Goal: Entertainment & Leisure: Browse casually

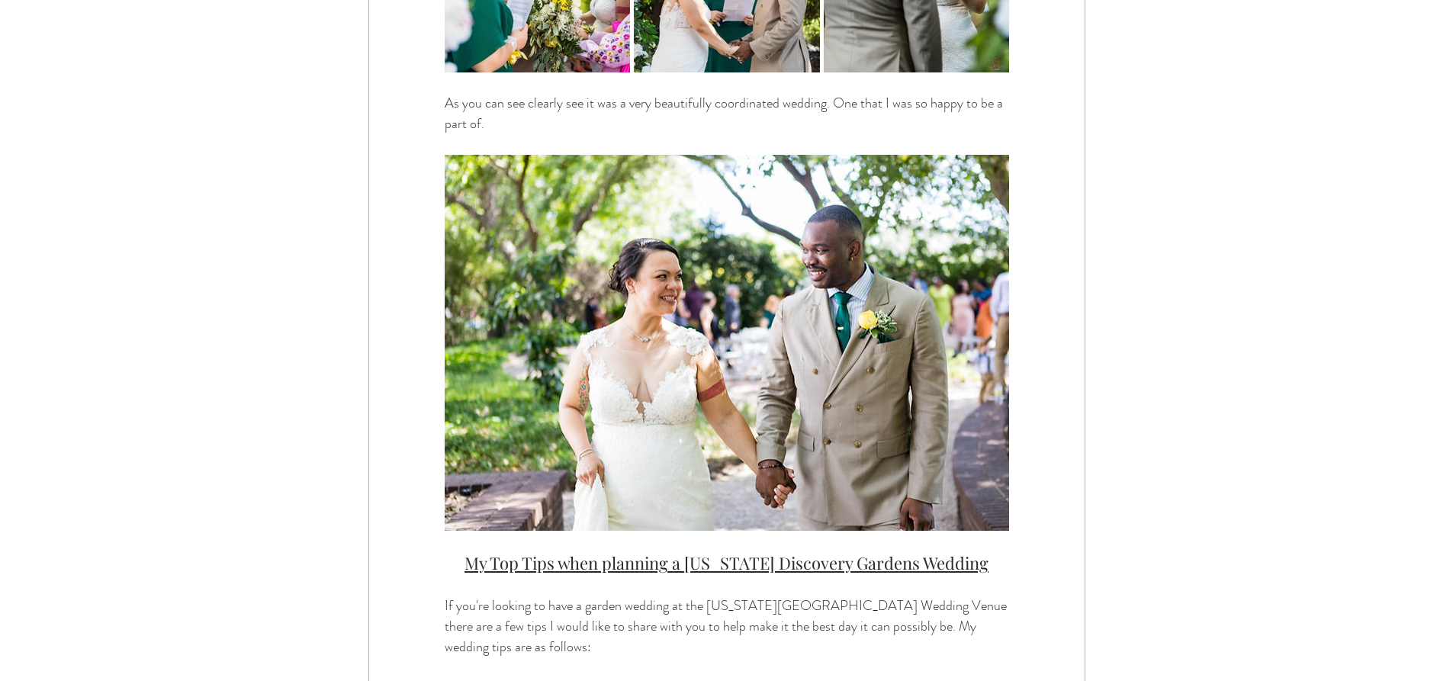
scroll to position [3508, 0]
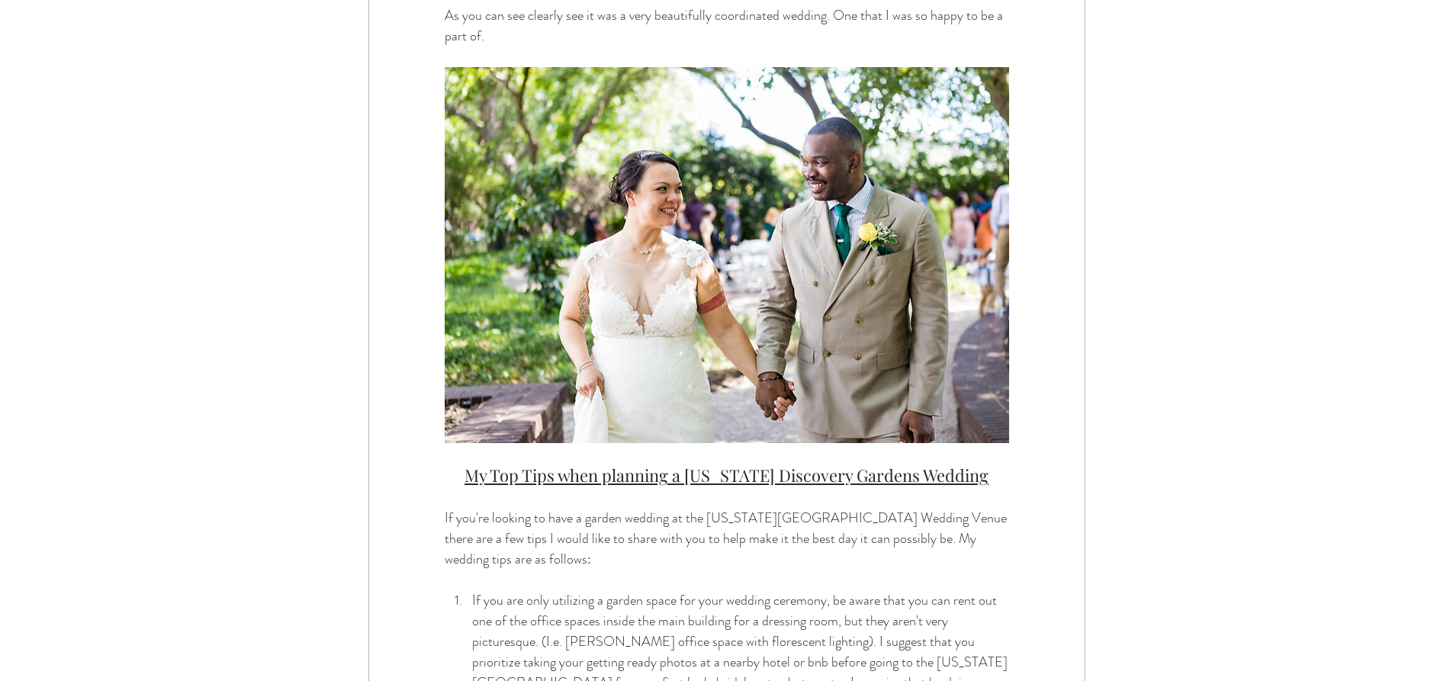
drag, startPoint x: 734, startPoint y: 474, endPoint x: 1177, endPoint y: 490, distance: 443.3
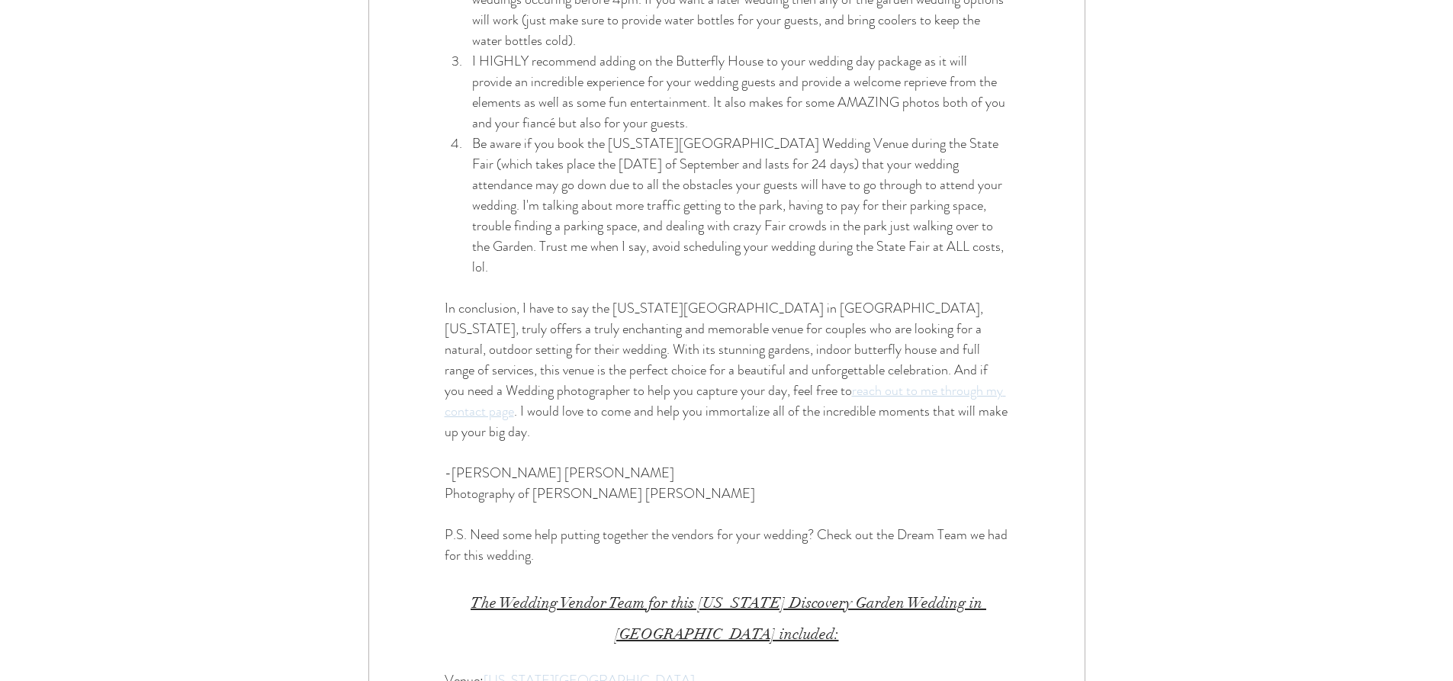
scroll to position [4347, 0]
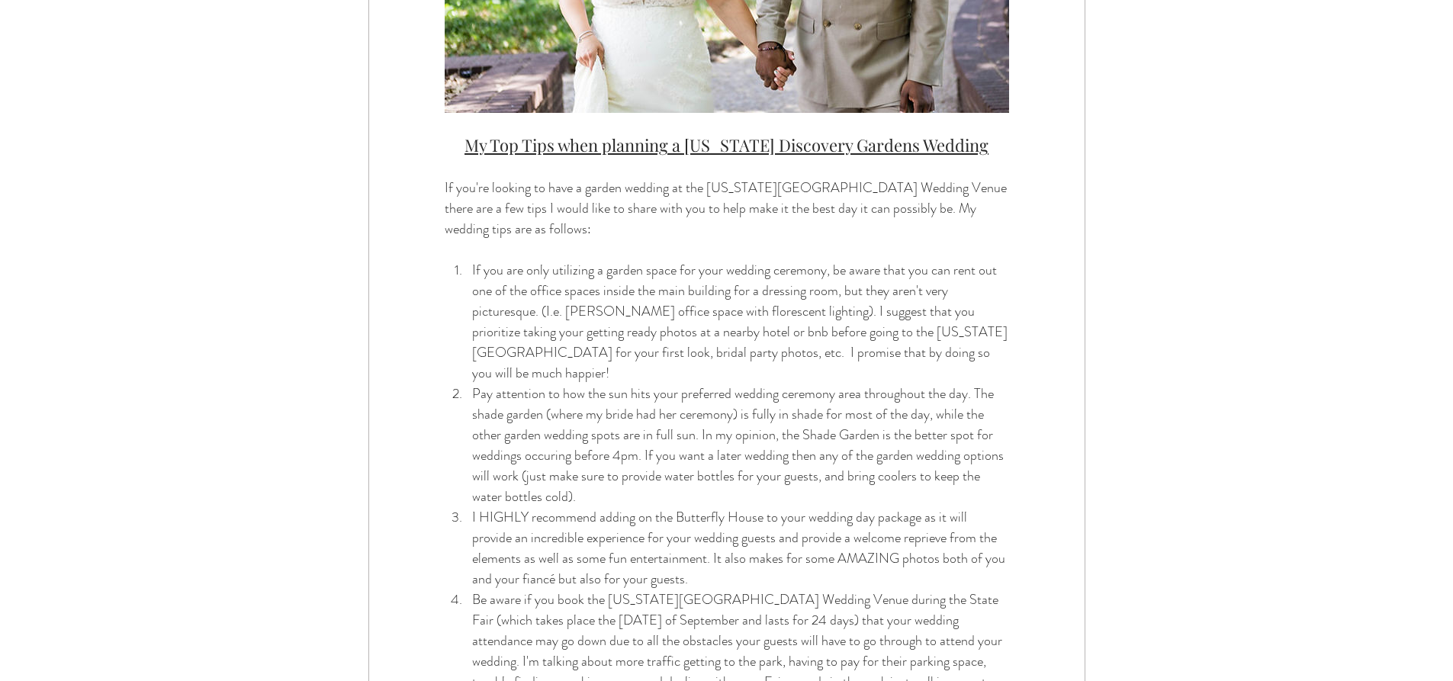
drag, startPoint x: 689, startPoint y: 517, endPoint x: 689, endPoint y: 538, distance: 21.4
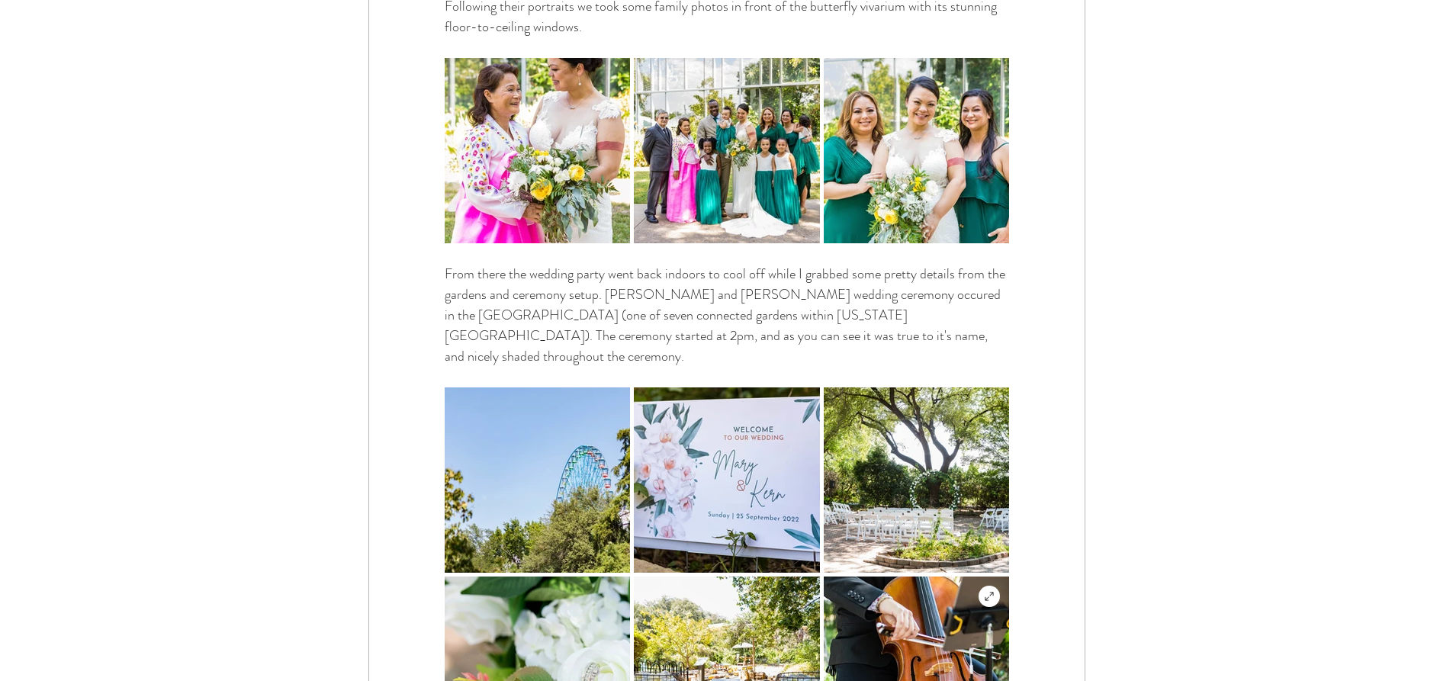
scroll to position [2135, 0]
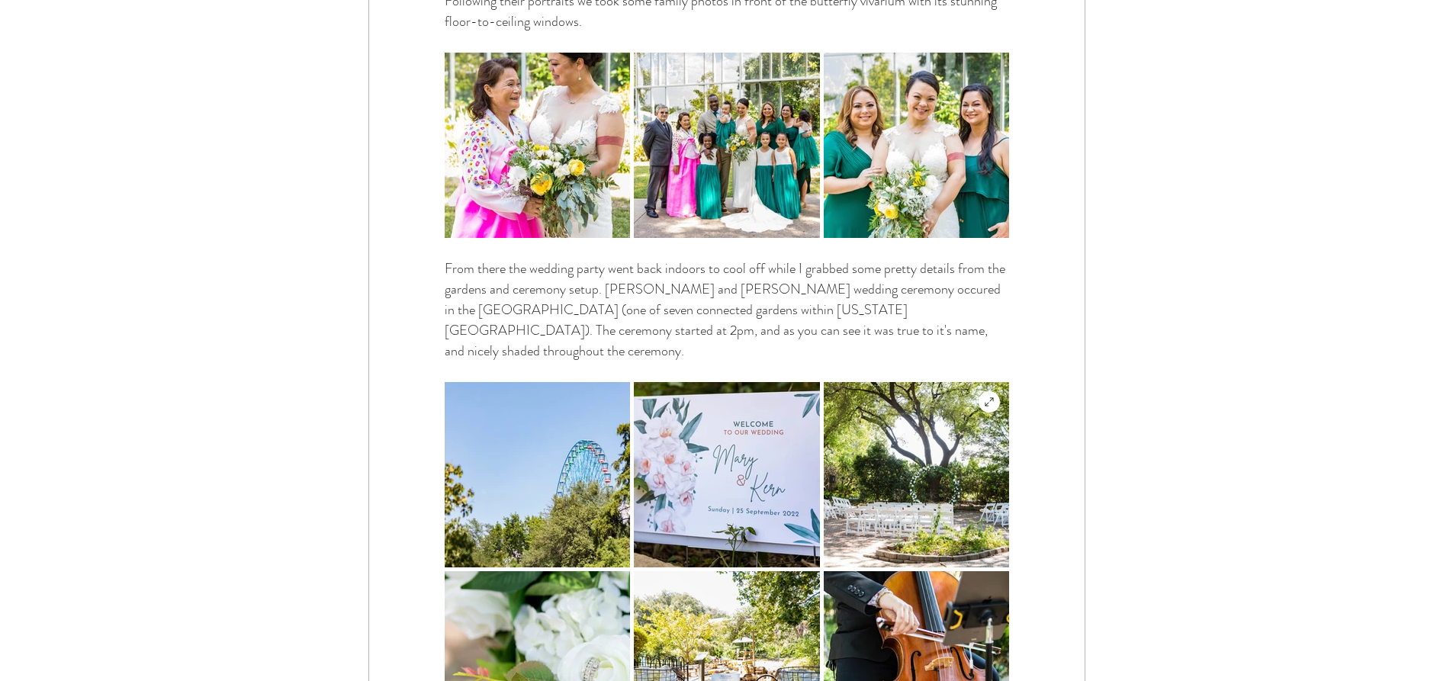
click at [900, 437] on img "main content" at bounding box center [916, 474] width 185 height 185
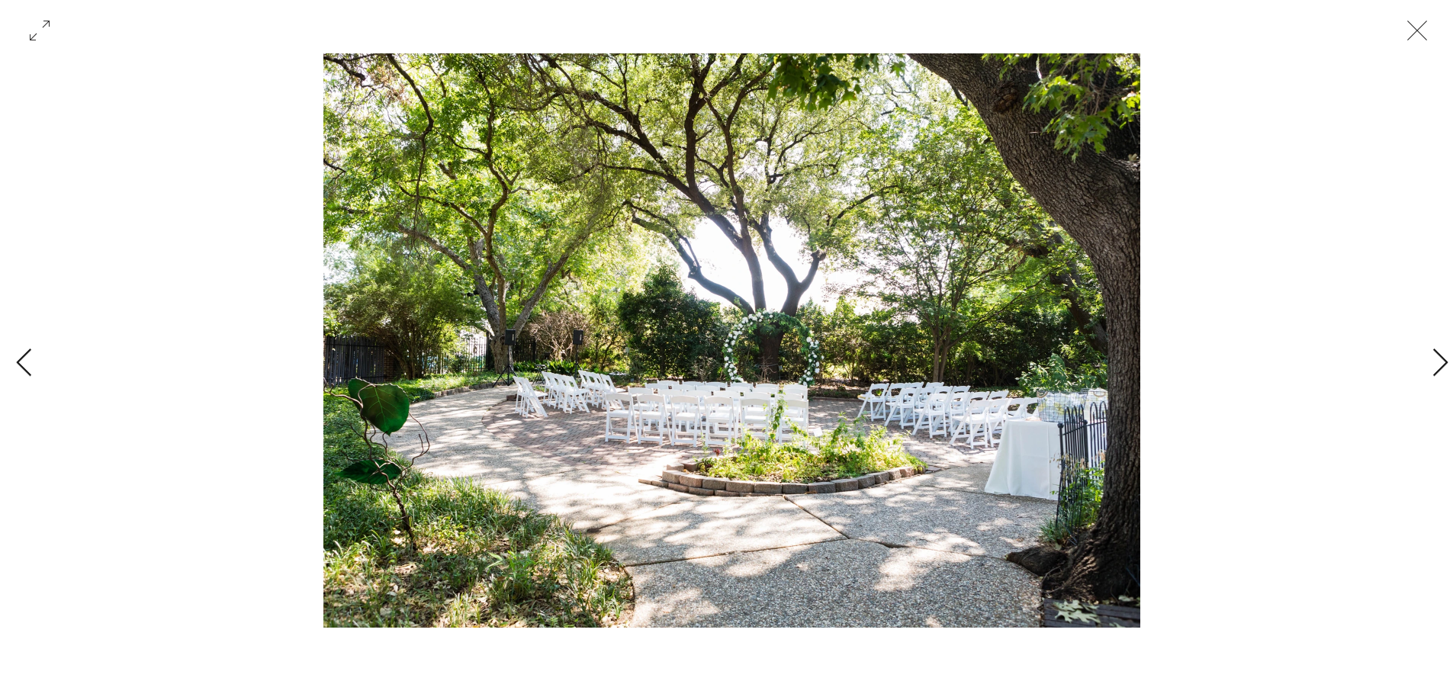
scroll to position [0, 24625]
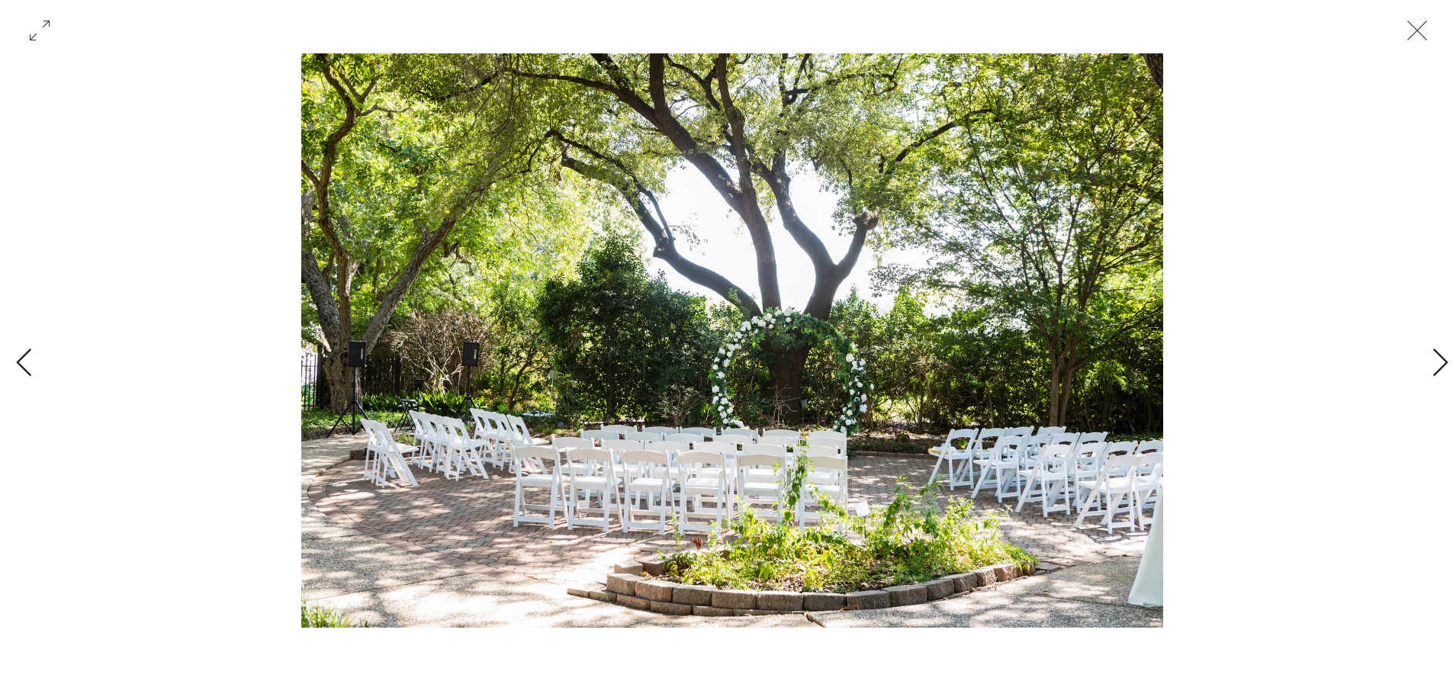
click at [1412, 363] on div "Gallery with 28 items" at bounding box center [732, 340] width 1368 height 574
click at [1423, 368] on div "Gallery with 28 items" at bounding box center [732, 363] width 1464 height 620
click at [1437, 362] on icon "Next Item" at bounding box center [1440, 363] width 18 height 30
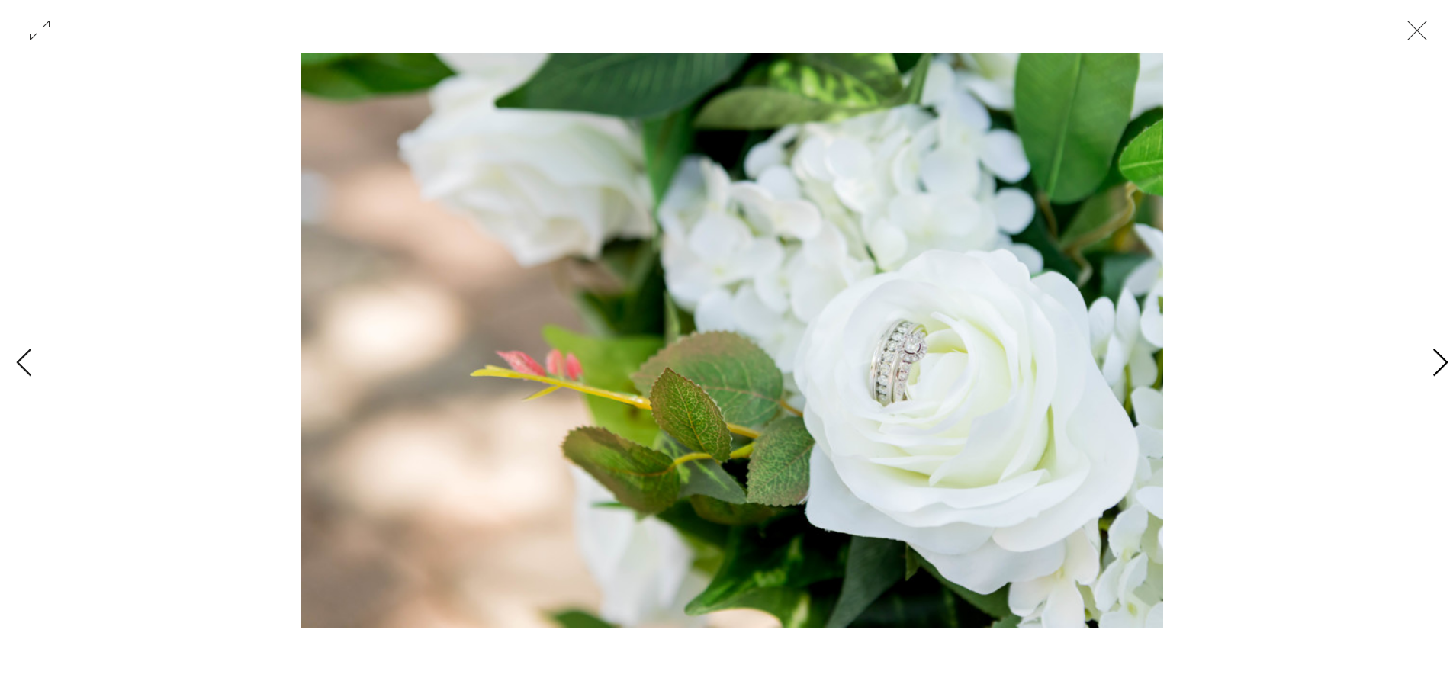
click at [1437, 362] on icon "Next Item" at bounding box center [1440, 363] width 18 height 30
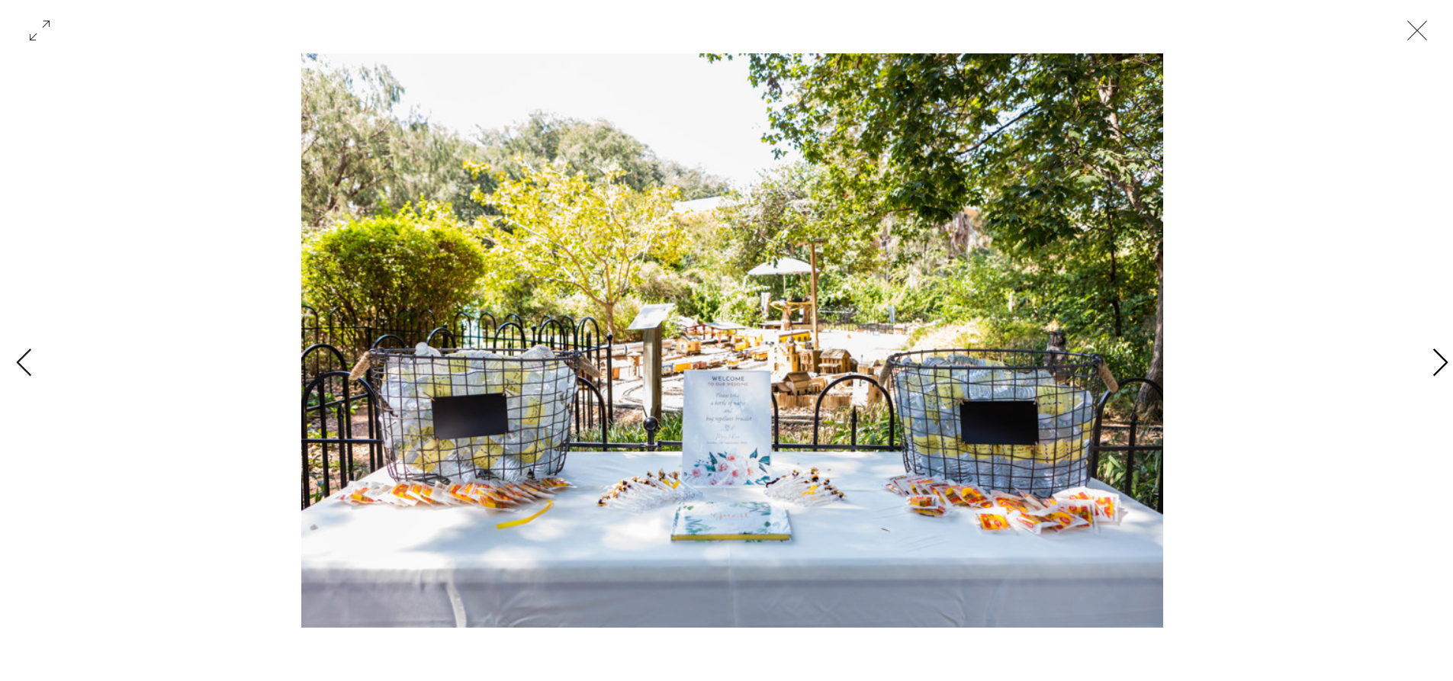
click at [1437, 362] on icon "Next Item" at bounding box center [1440, 363] width 18 height 30
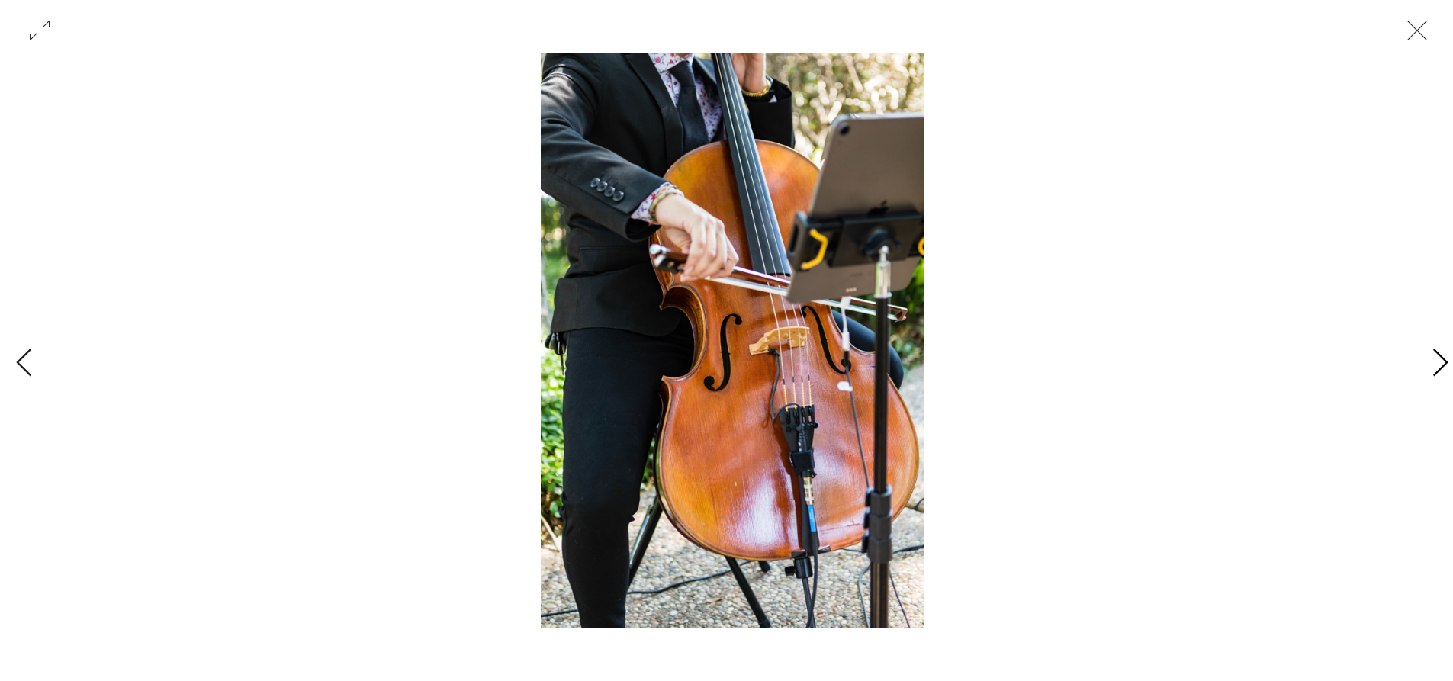
click at [1437, 362] on icon "Next Item" at bounding box center [1440, 363] width 18 height 30
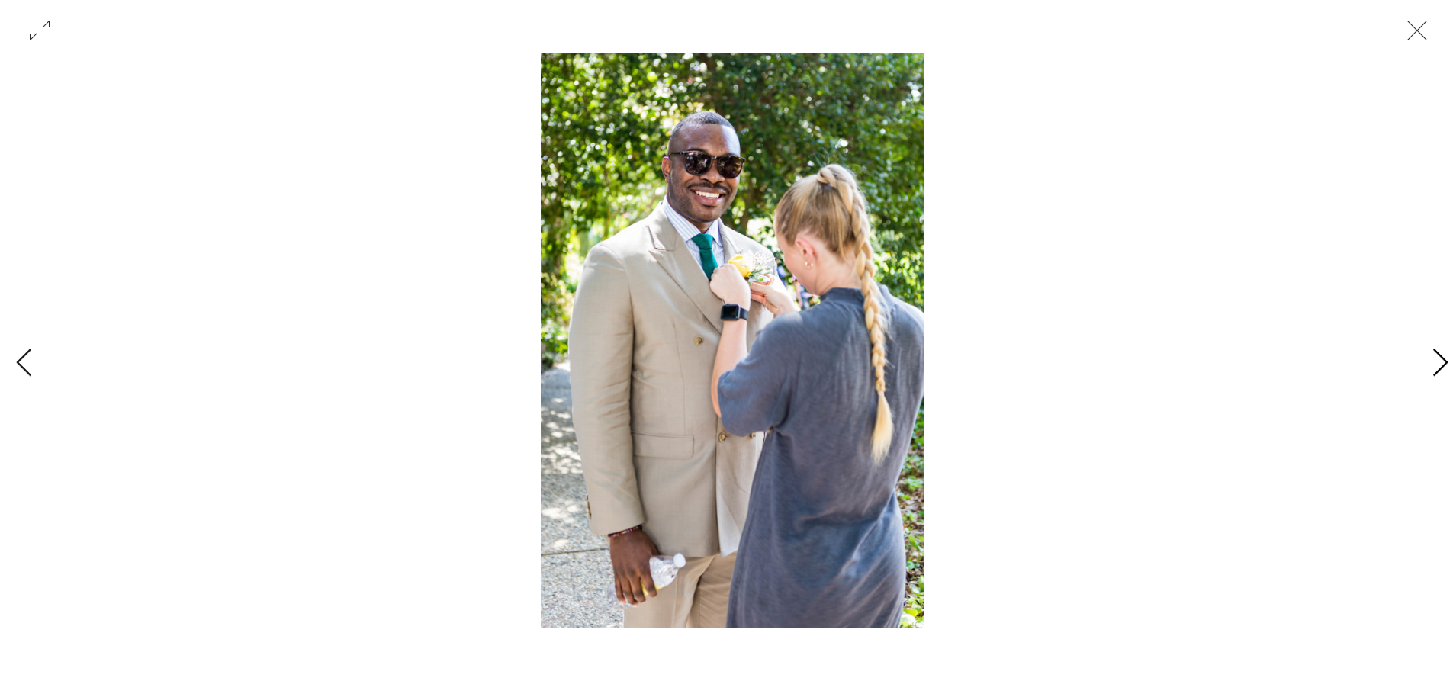
click at [1437, 362] on icon "Next Item" at bounding box center [1440, 363] width 18 height 30
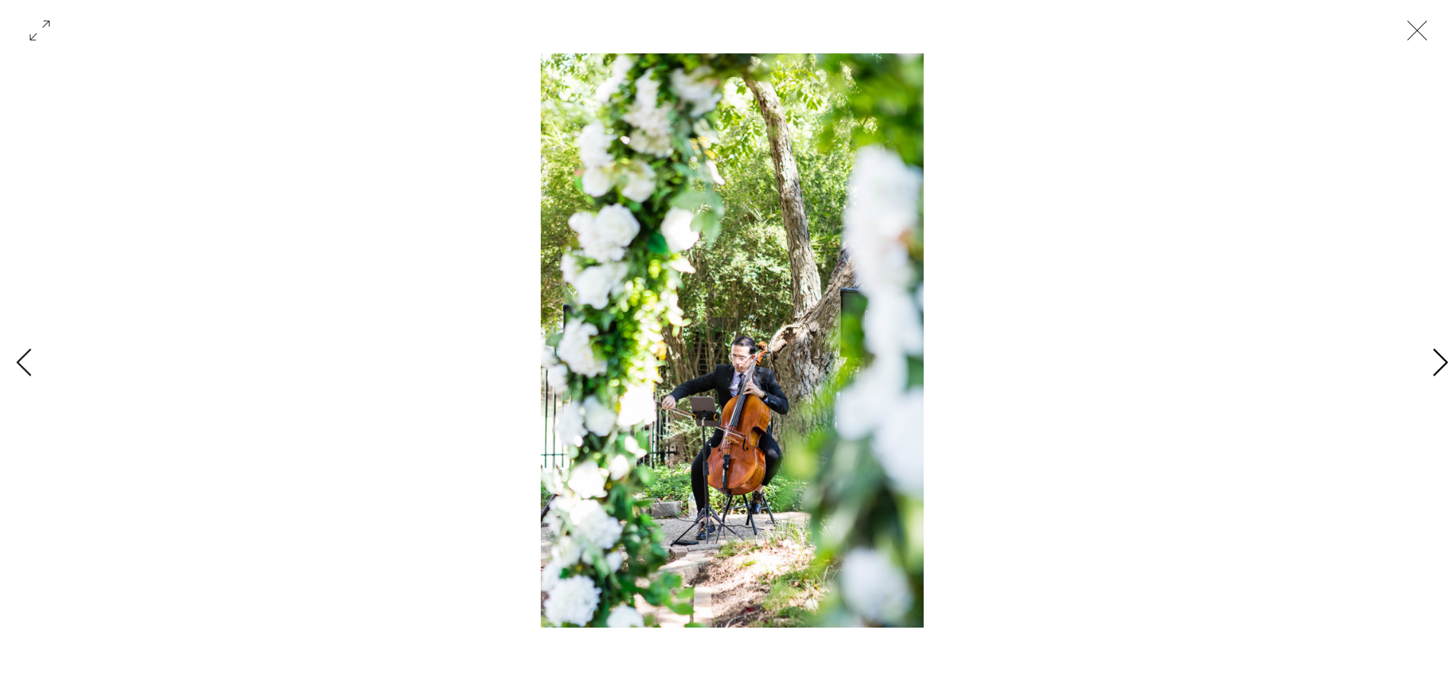
click at [1437, 362] on icon "Next Item" at bounding box center [1440, 363] width 18 height 30
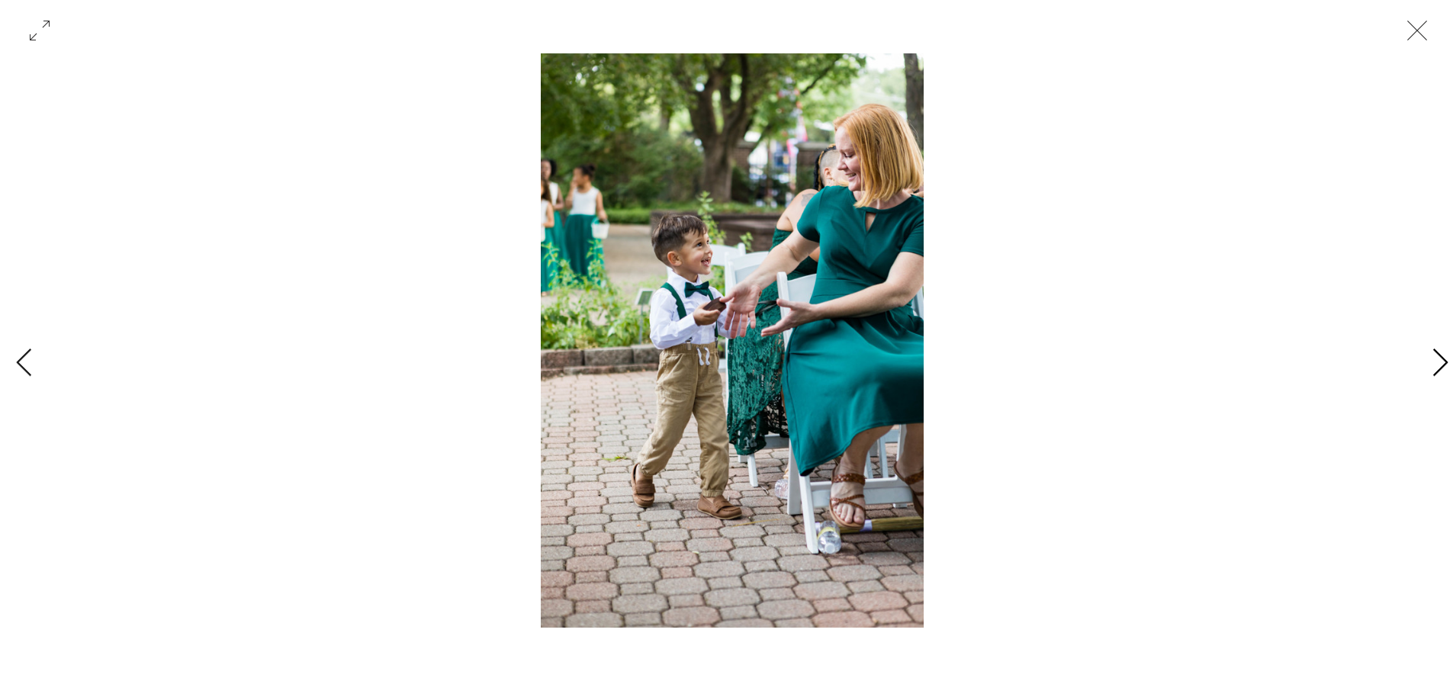
click at [1437, 362] on icon "Next Item" at bounding box center [1440, 363] width 18 height 30
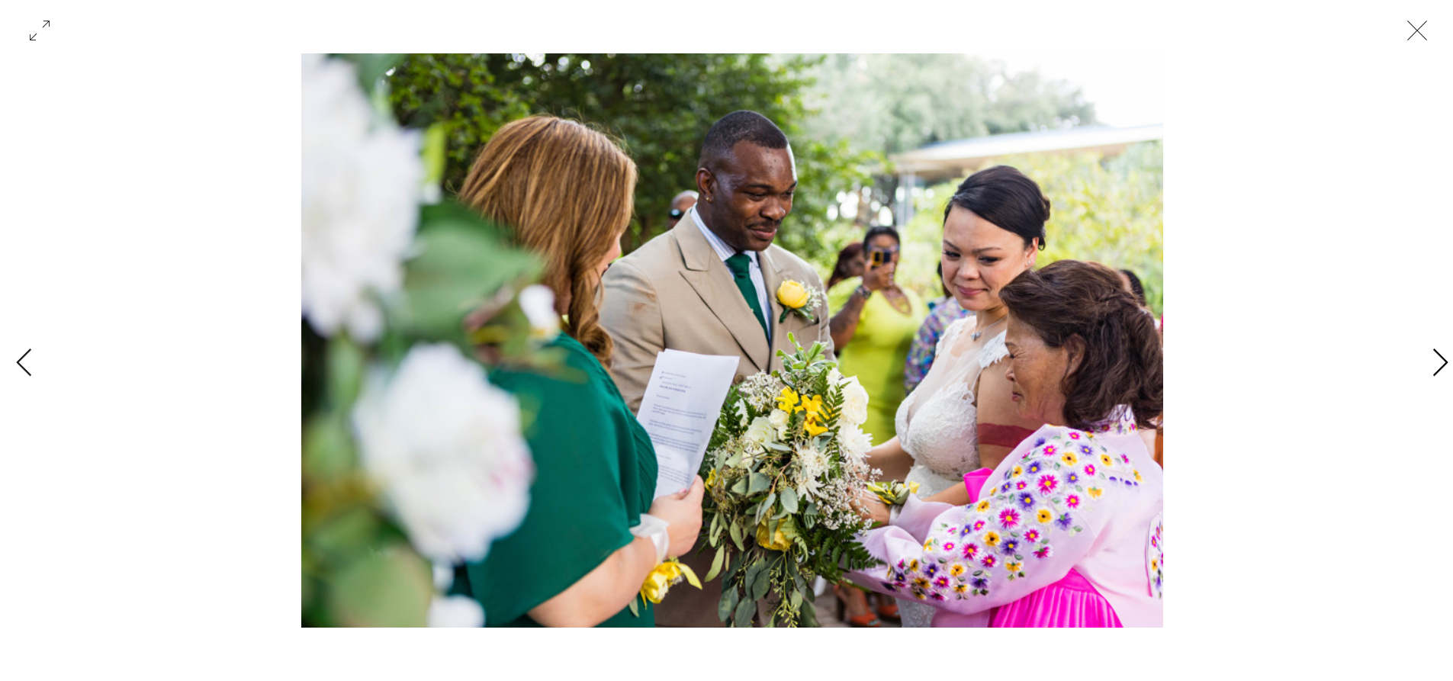
click at [1437, 362] on icon "Next Item" at bounding box center [1440, 363] width 18 height 30
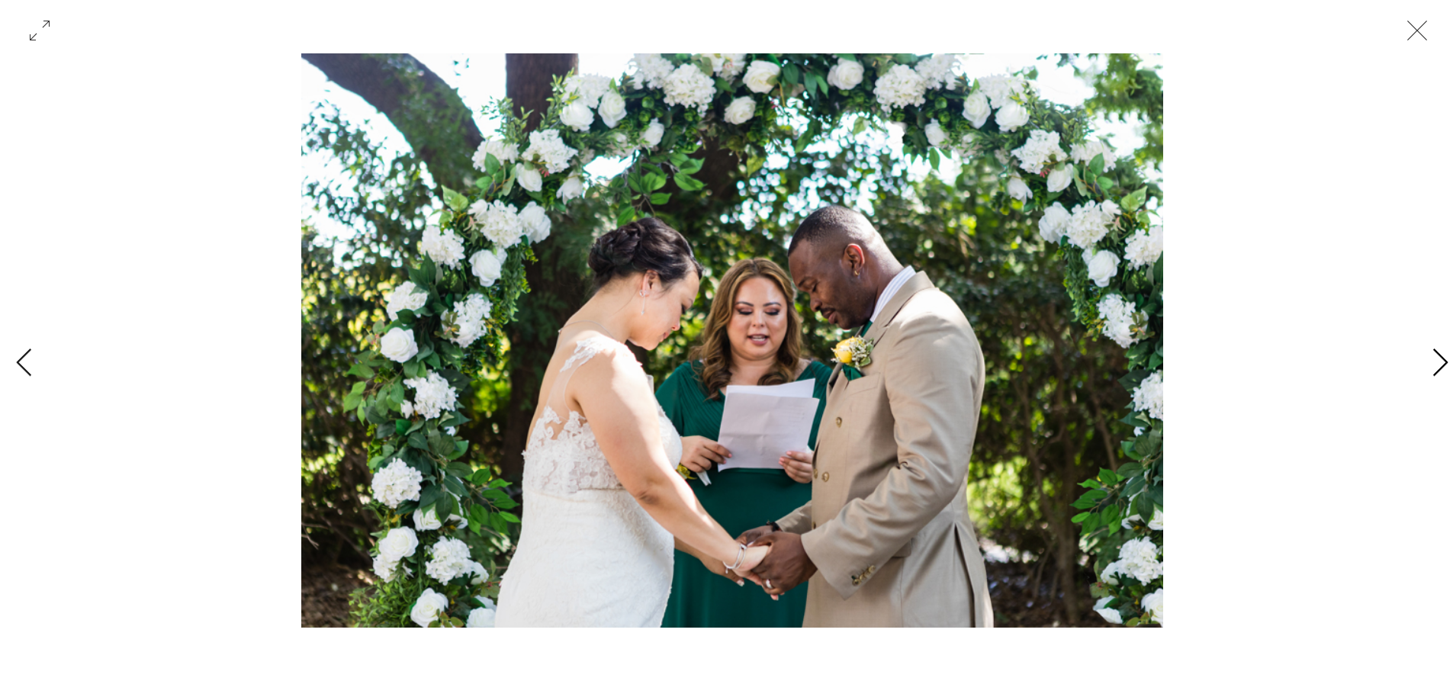
click at [1437, 362] on icon "Next Item" at bounding box center [1440, 363] width 18 height 30
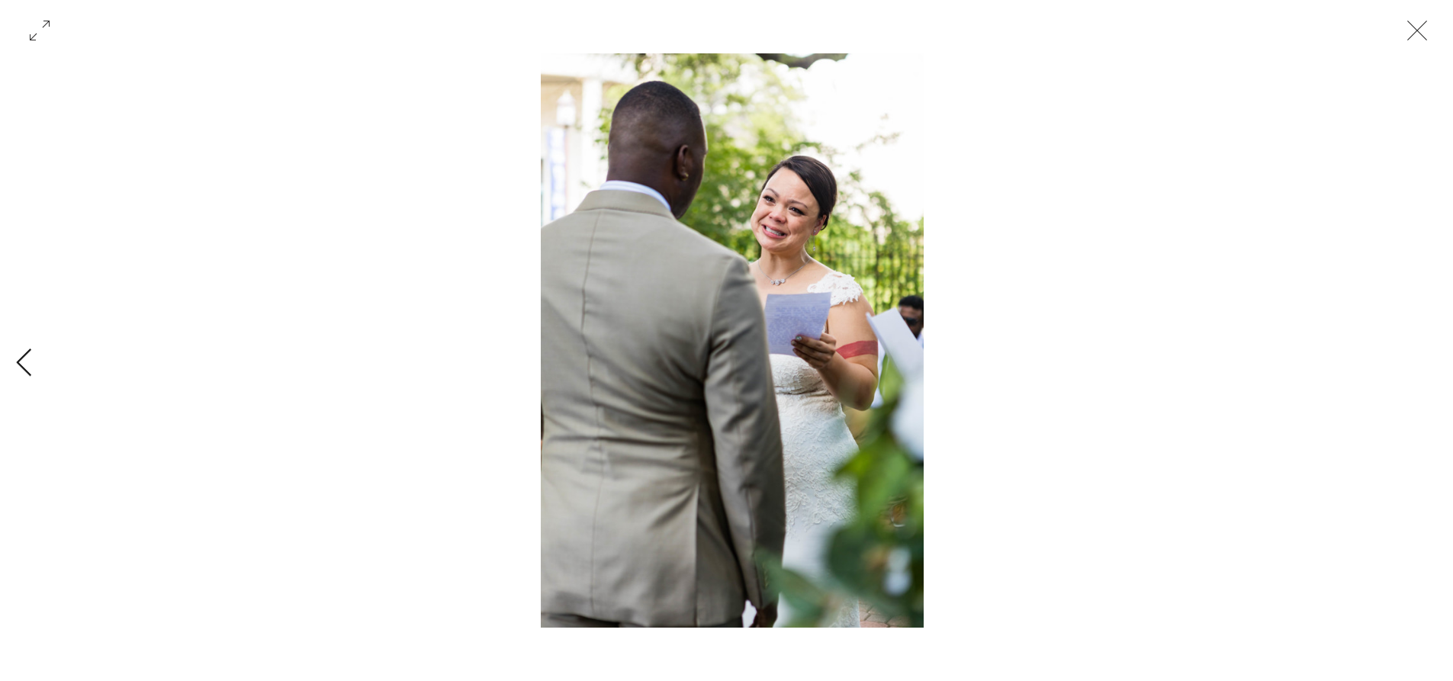
click at [1437, 362] on div "Gallery with 28 items" at bounding box center [732, 363] width 1464 height 620
